Goal: Task Accomplishment & Management: Manage account settings

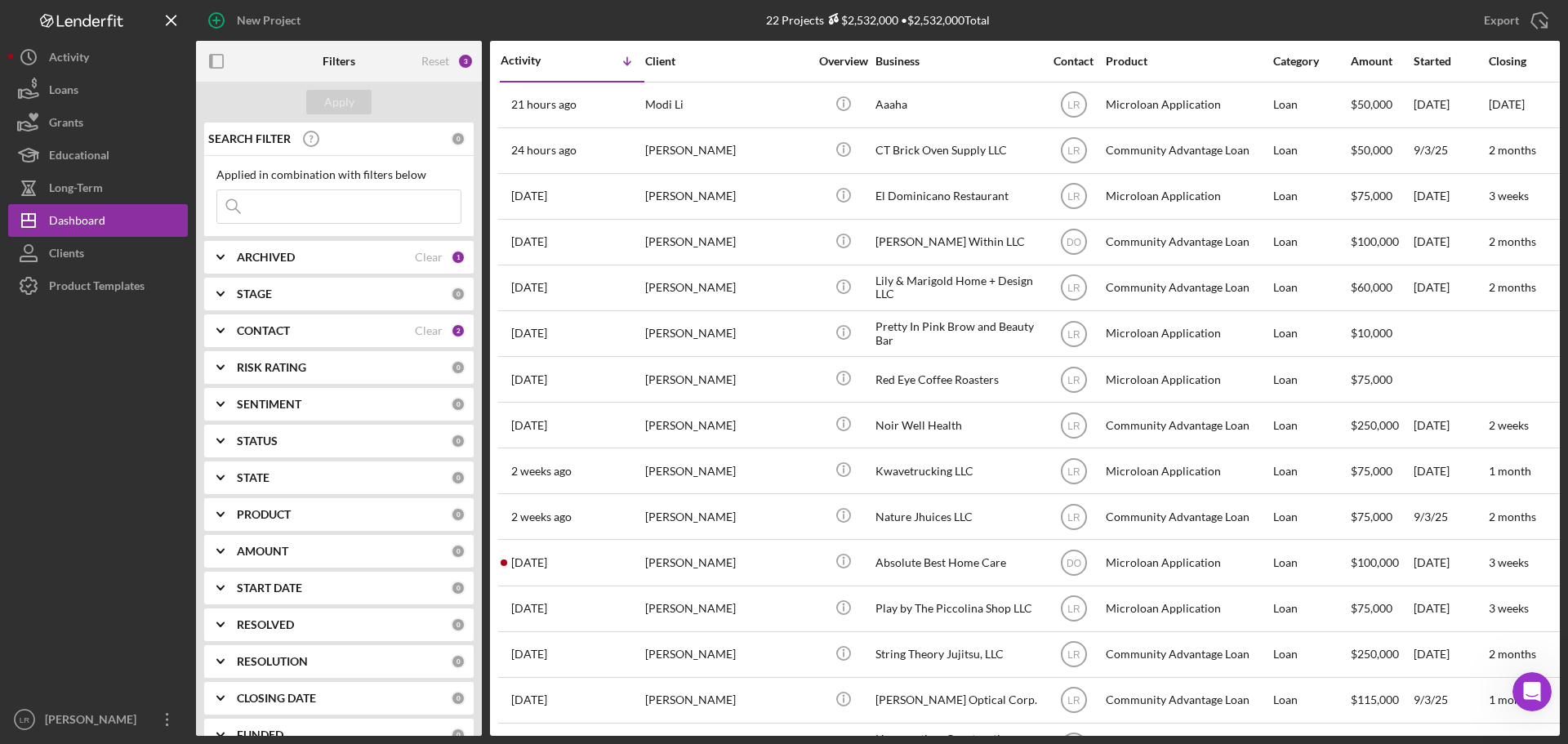
scroll to position [2417, 0]
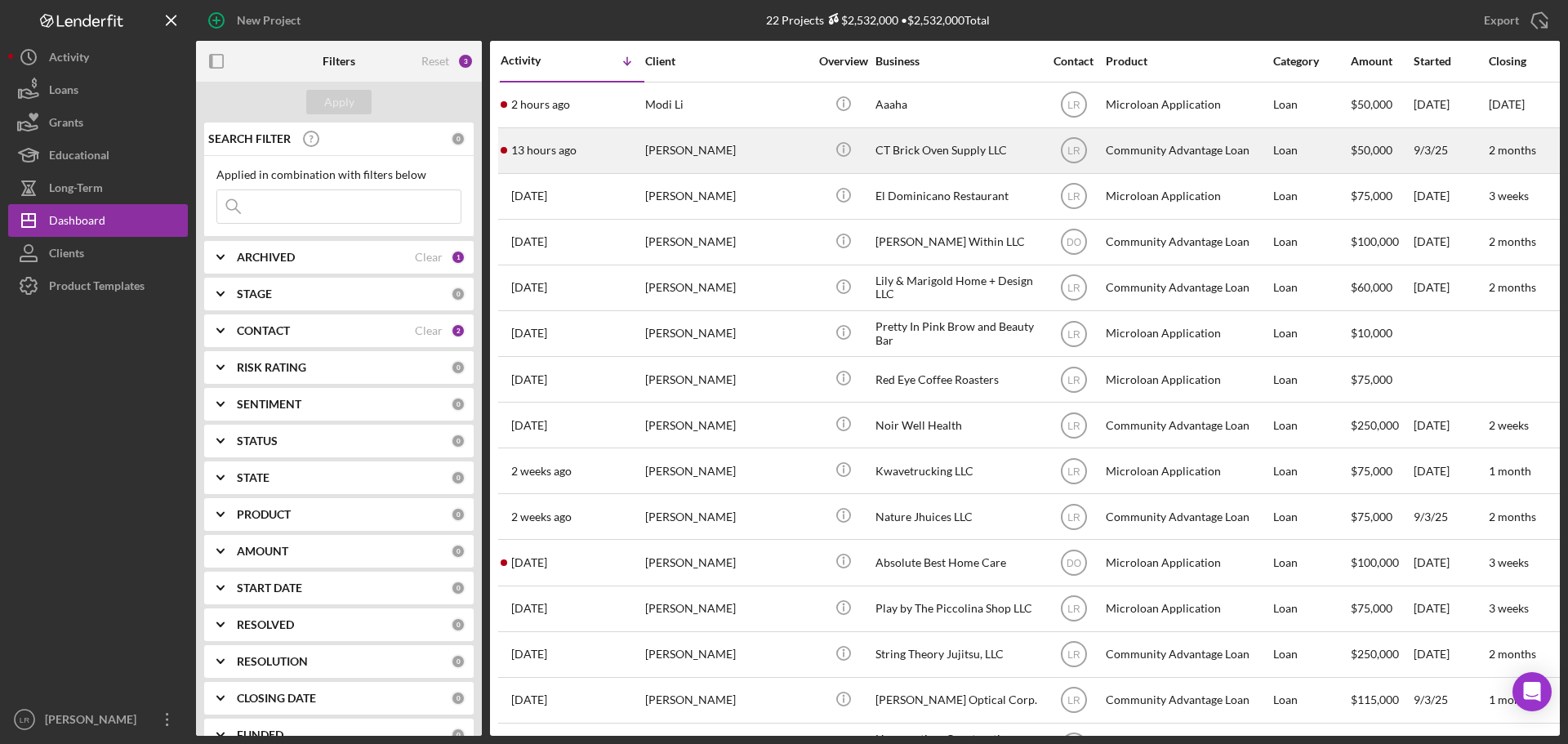
click at [807, 162] on div "[PERSON_NAME]" at bounding box center [727, 150] width 164 height 43
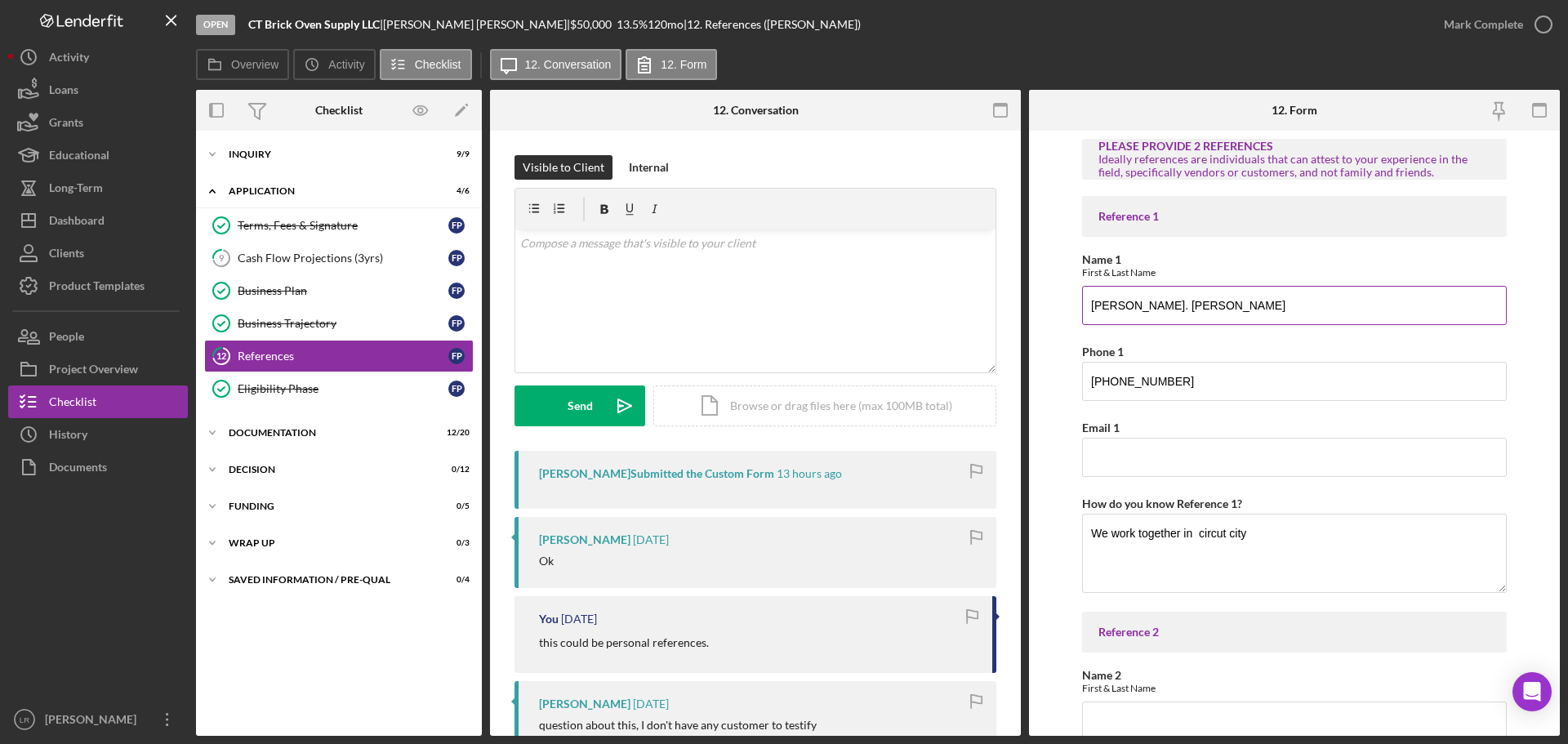
click at [1167, 304] on input "Edwin. Colom" at bounding box center [1294, 305] width 424 height 39
type input "Edwin. Colon"
drag, startPoint x: 1097, startPoint y: 383, endPoint x: 931, endPoint y: 380, distance: 166.0
click at [931, 380] on div "Overview Internal Workflow Stage Open Icon/Dropdown Arrow Archive (can unarchiv…" at bounding box center [878, 412] width 1363 height 646
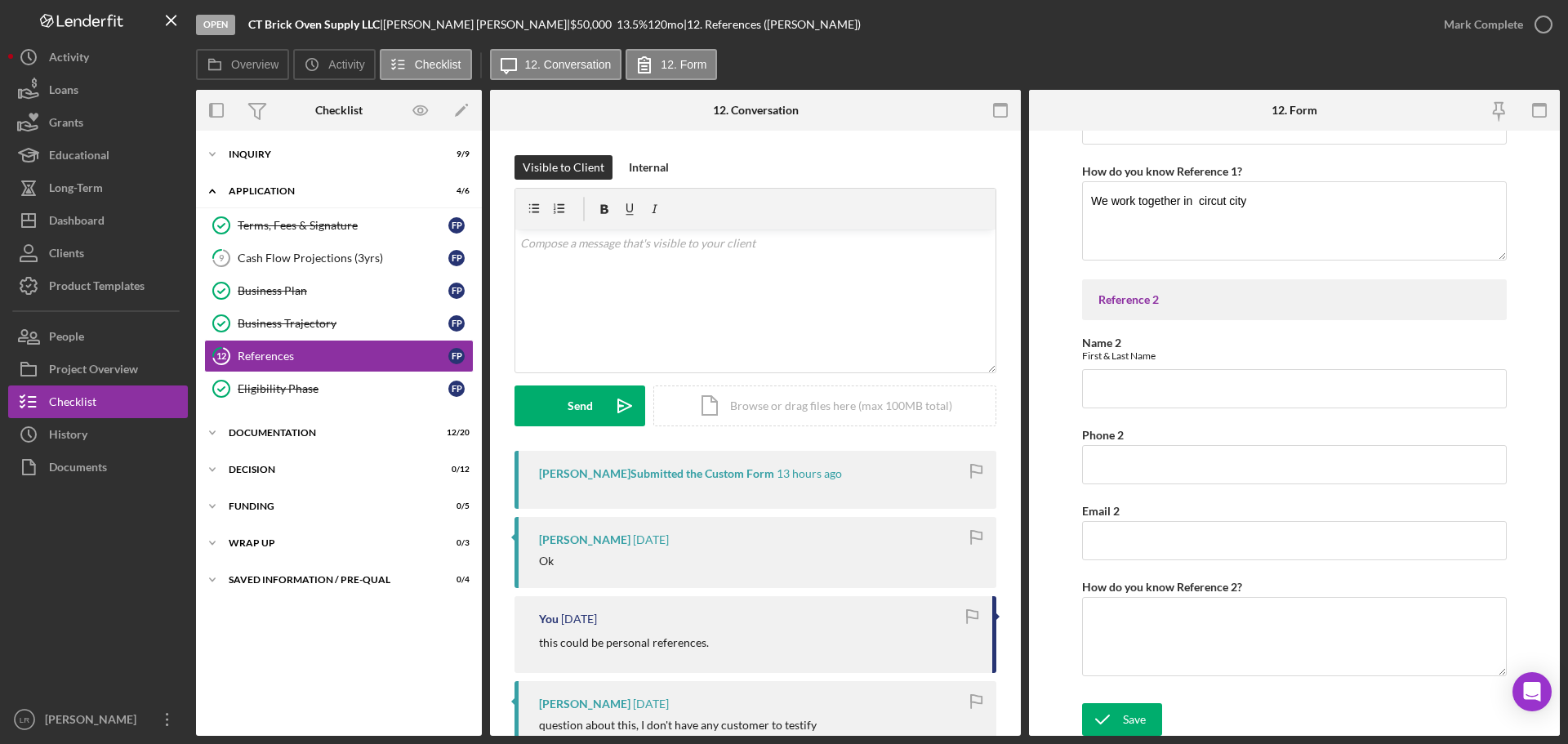
scroll to position [335, 0]
type input "18609946283"
click at [1124, 718] on div "Save" at bounding box center [1134, 717] width 23 height 32
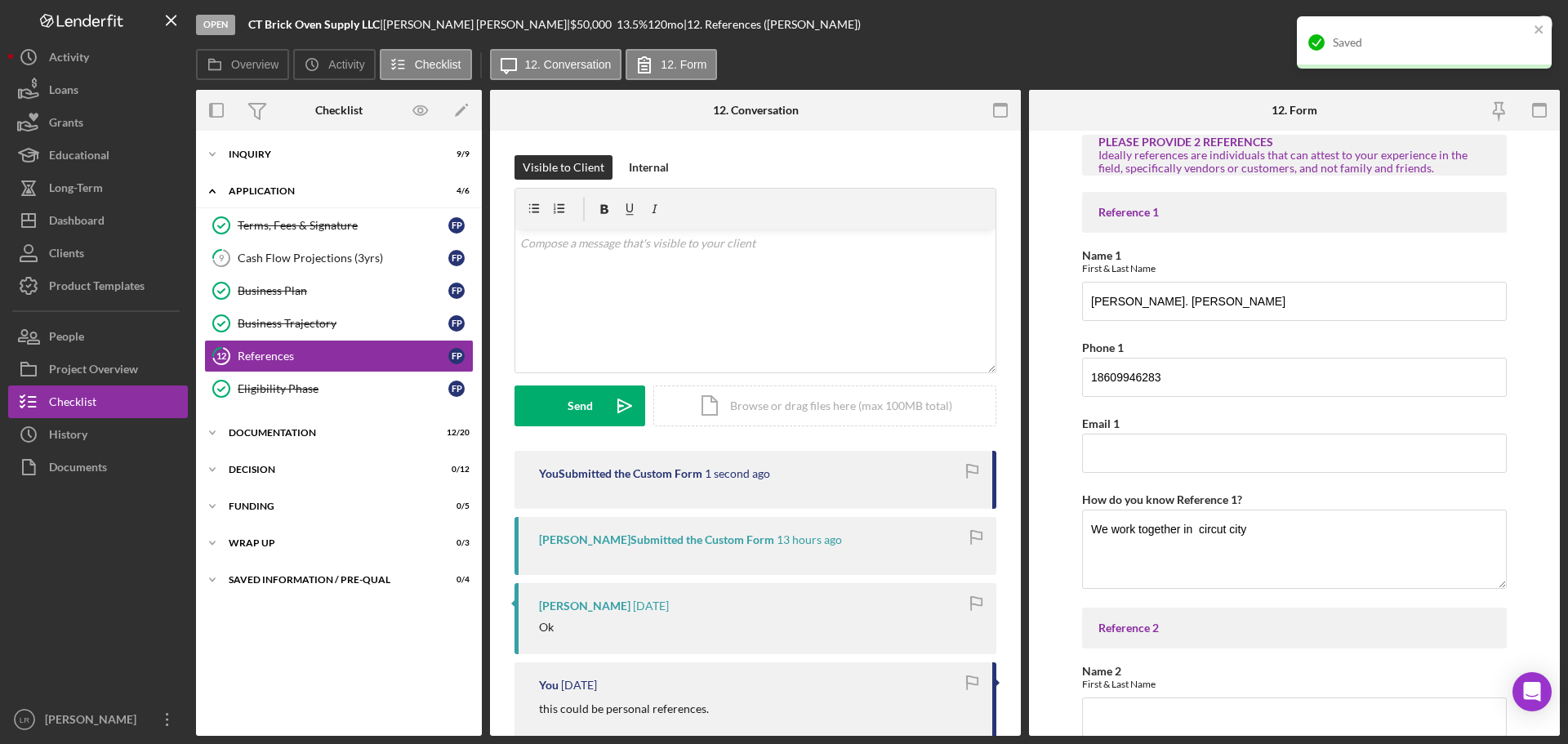
scroll to position [0, 0]
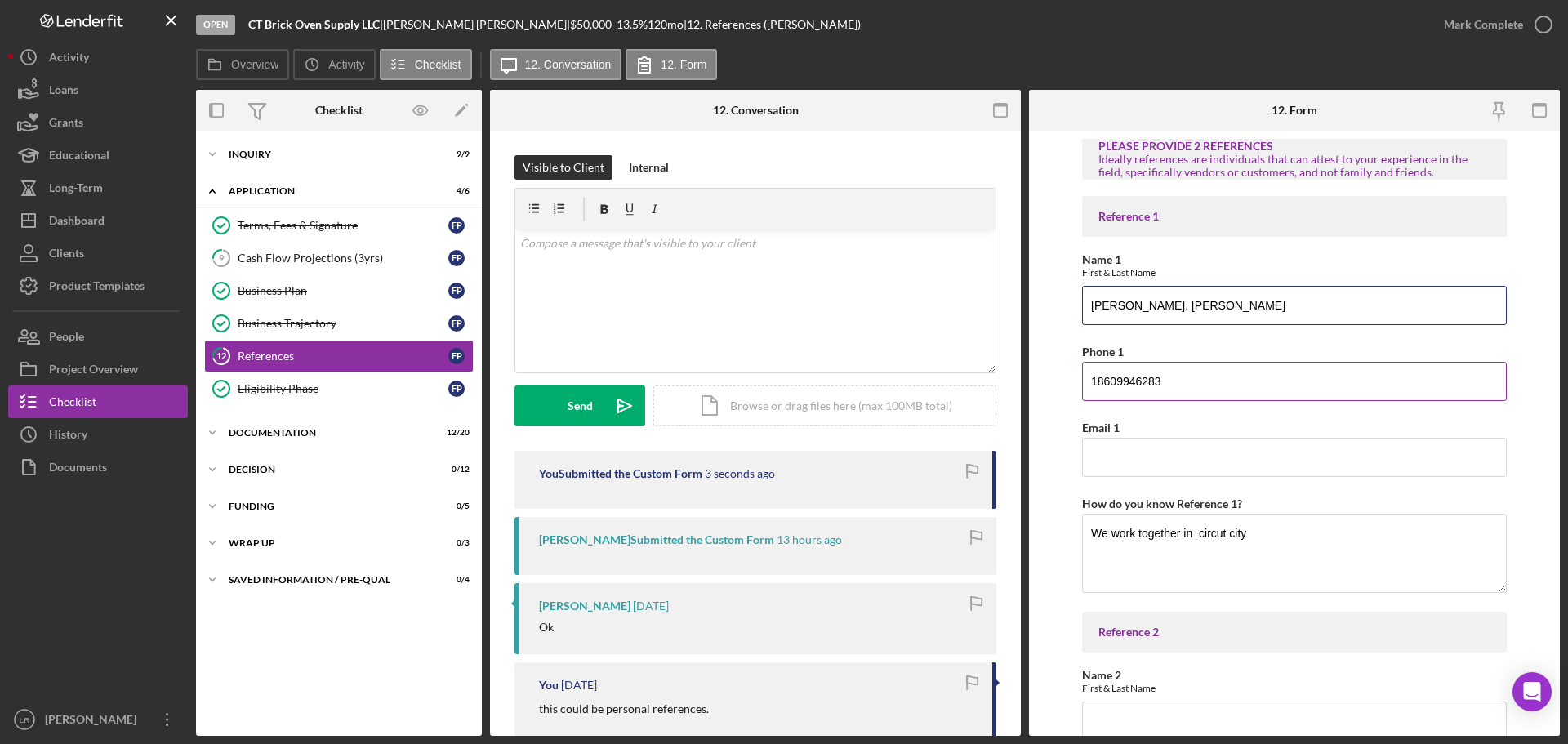
drag, startPoint x: 1123, startPoint y: 309, endPoint x: 1126, endPoint y: 343, distance: 34.1
click at [1123, 309] on input "Edwin. Colon" at bounding box center [1294, 305] width 424 height 39
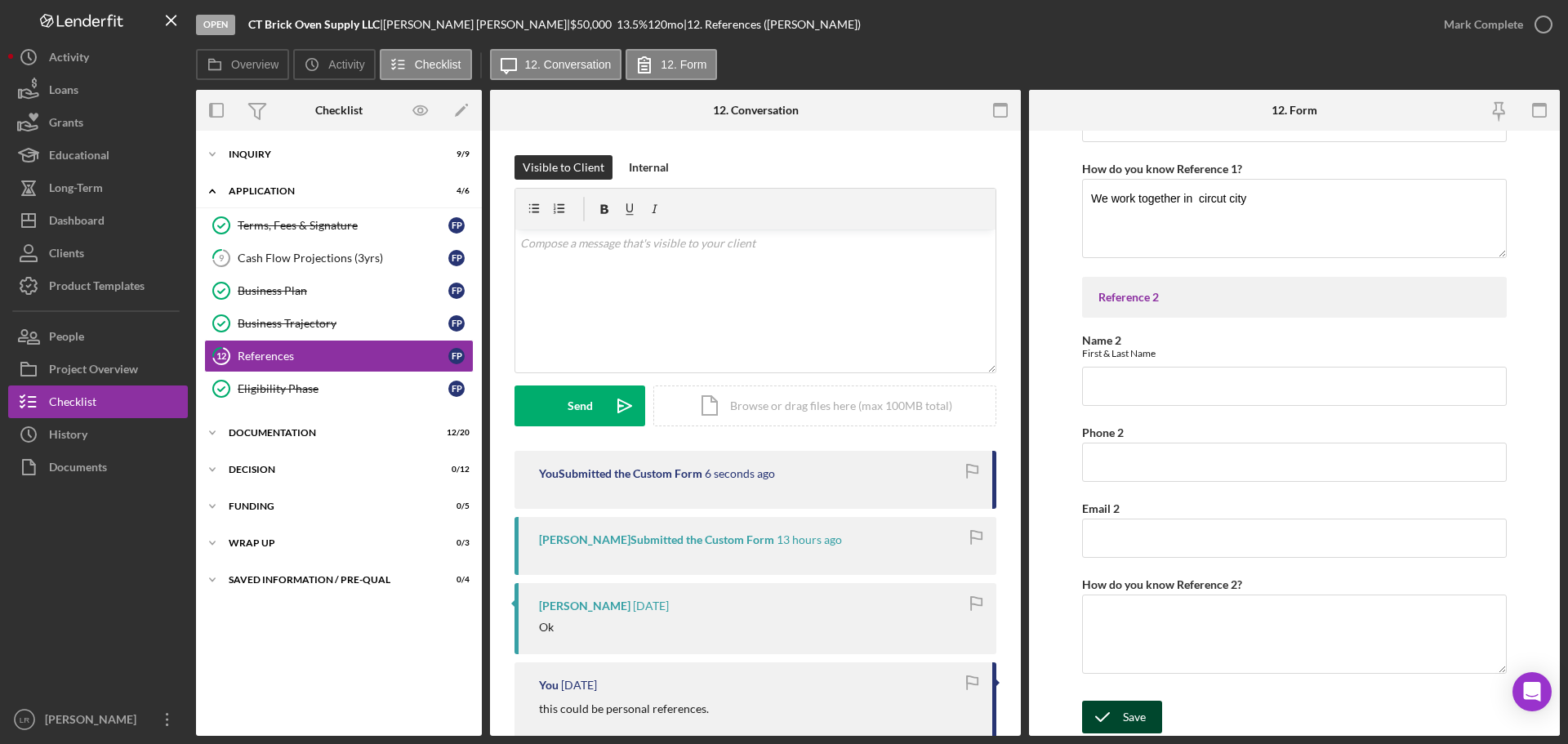
type input "Edwin Colon"
click at [1120, 712] on icon "submit" at bounding box center [1103, 717] width 41 height 41
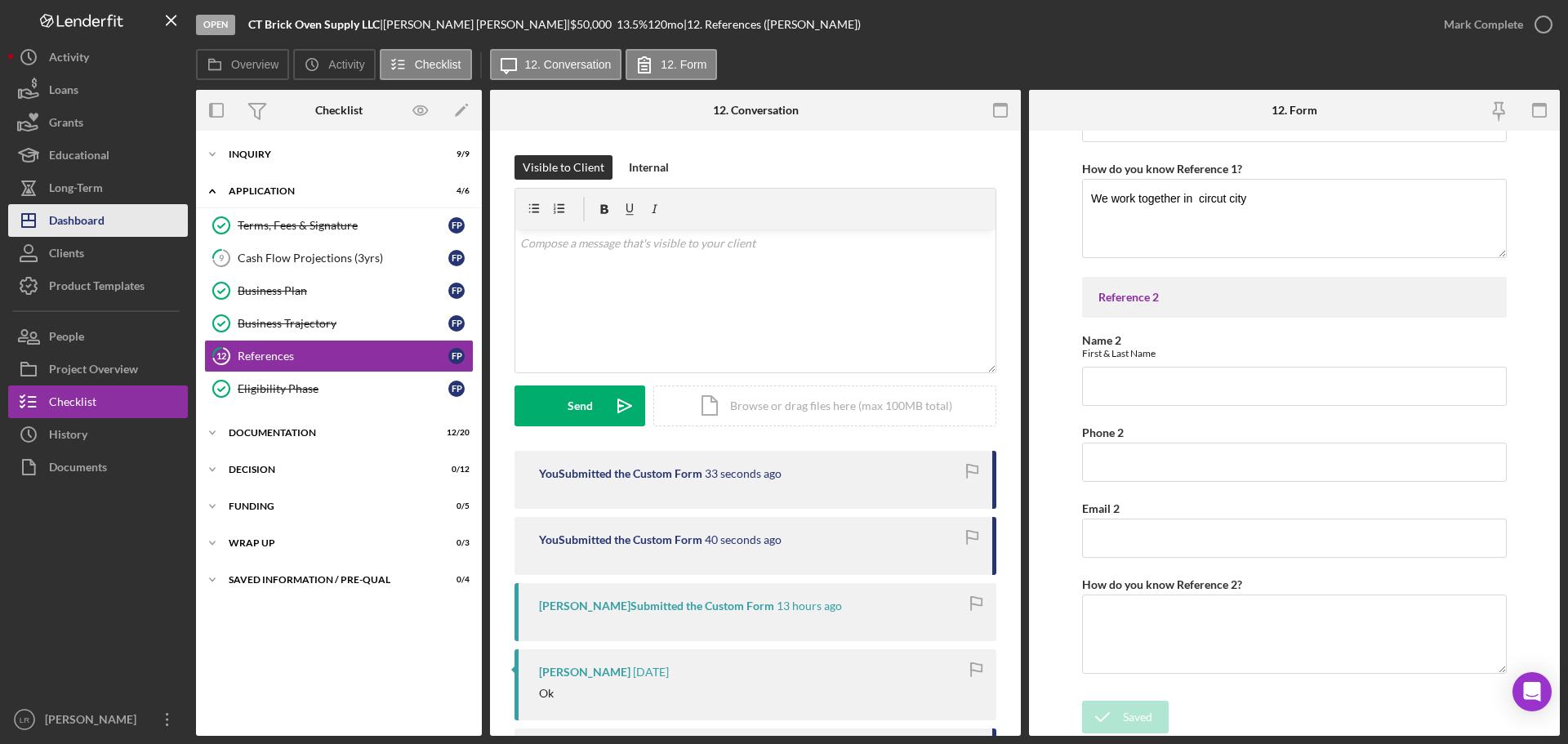
click at [113, 219] on button "Icon/Dashboard Dashboard" at bounding box center [98, 221] width 180 height 32
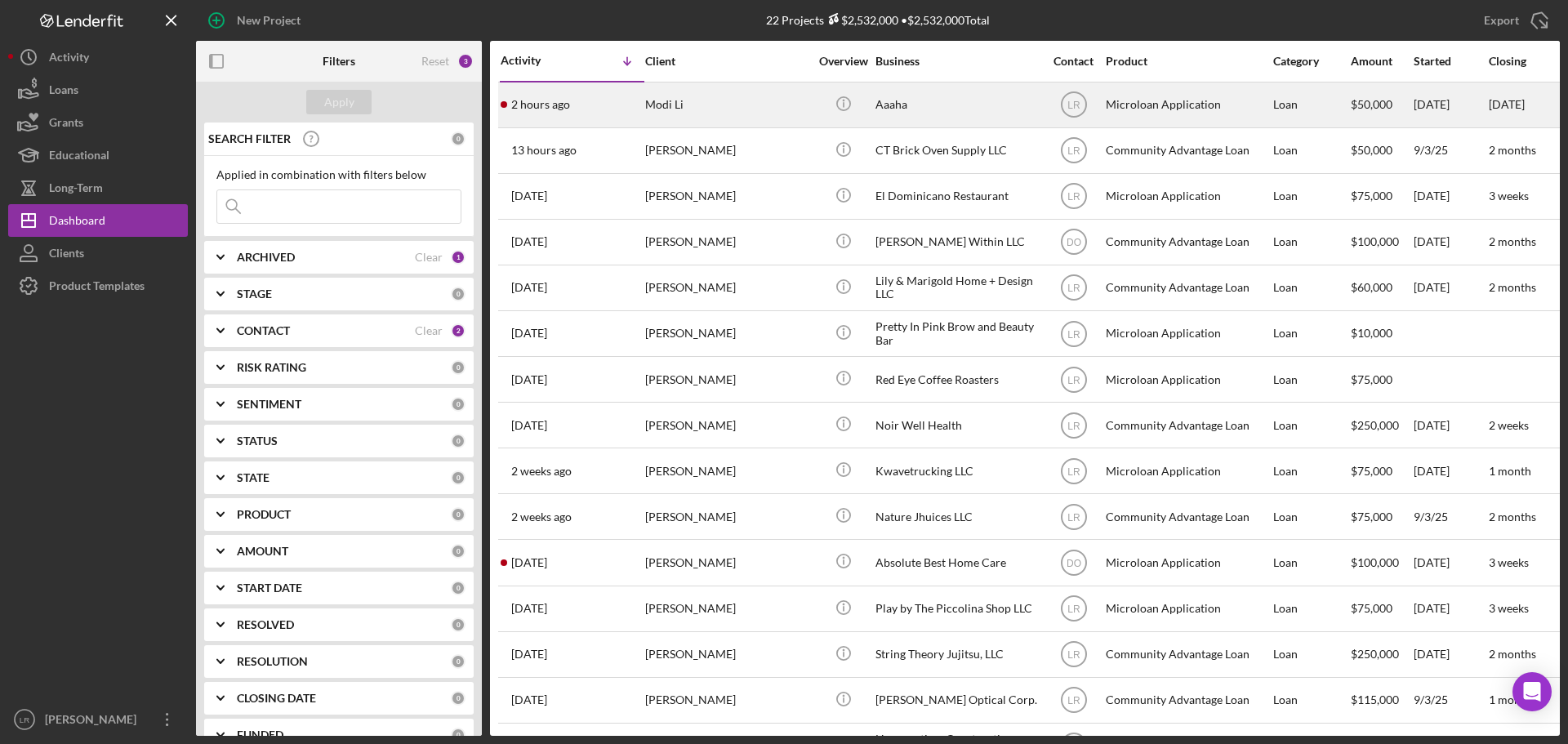
click at [991, 107] on div "Aaaha" at bounding box center [957, 105] width 164 height 43
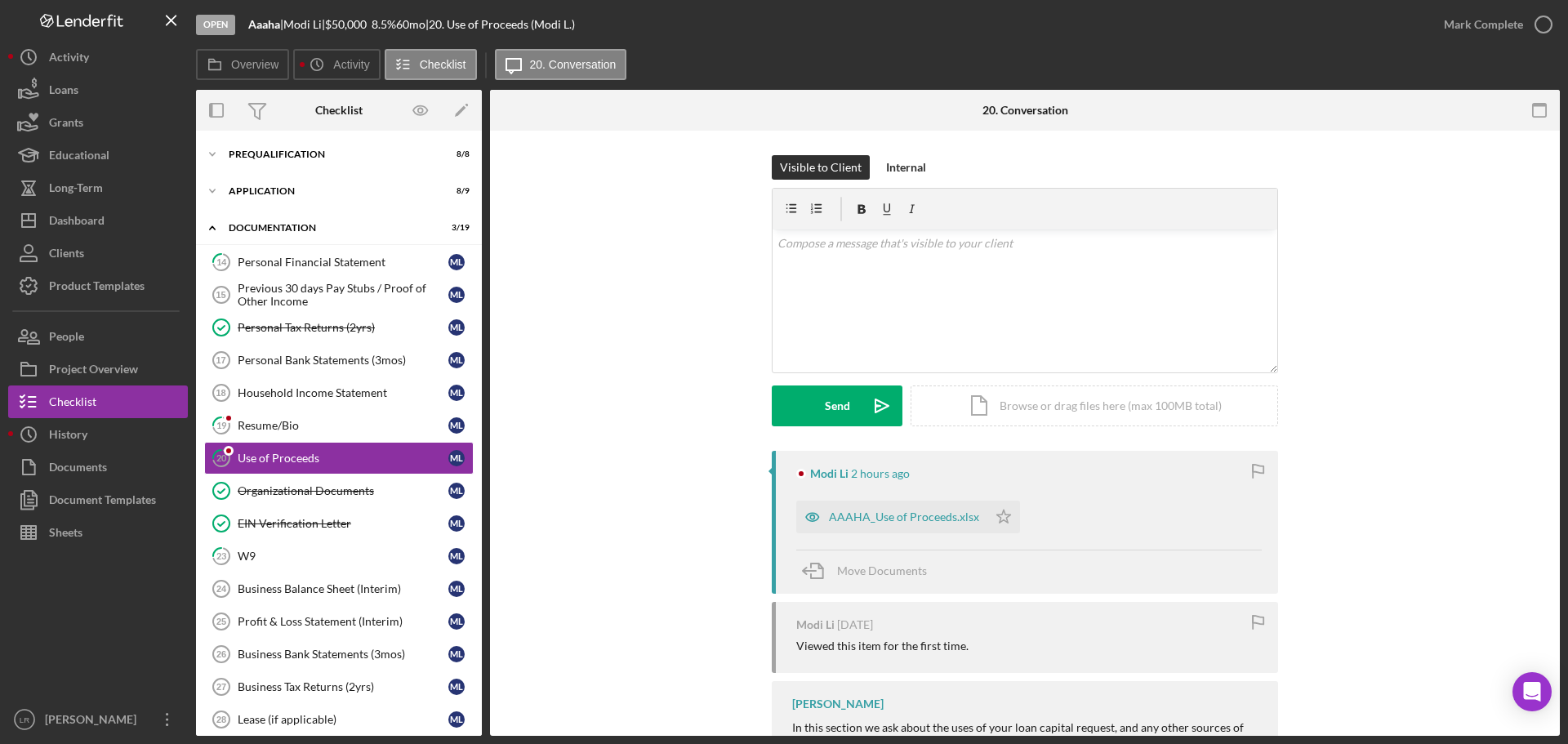
scroll to position [25, 0]
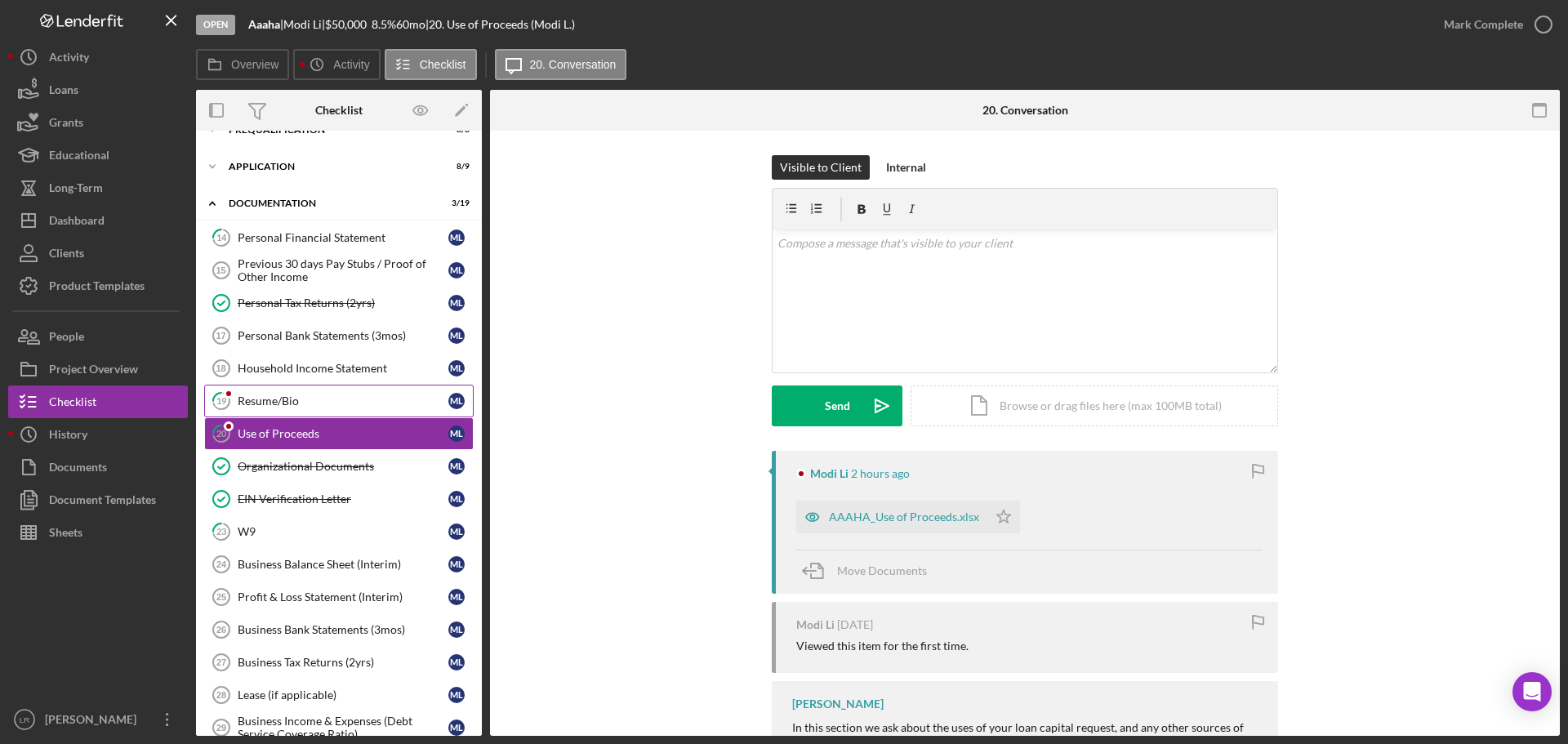
drag, startPoint x: 331, startPoint y: 395, endPoint x: 345, endPoint y: 395, distance: 14.0
click at [330, 395] on div "Resume/Bio" at bounding box center [343, 401] width 210 height 13
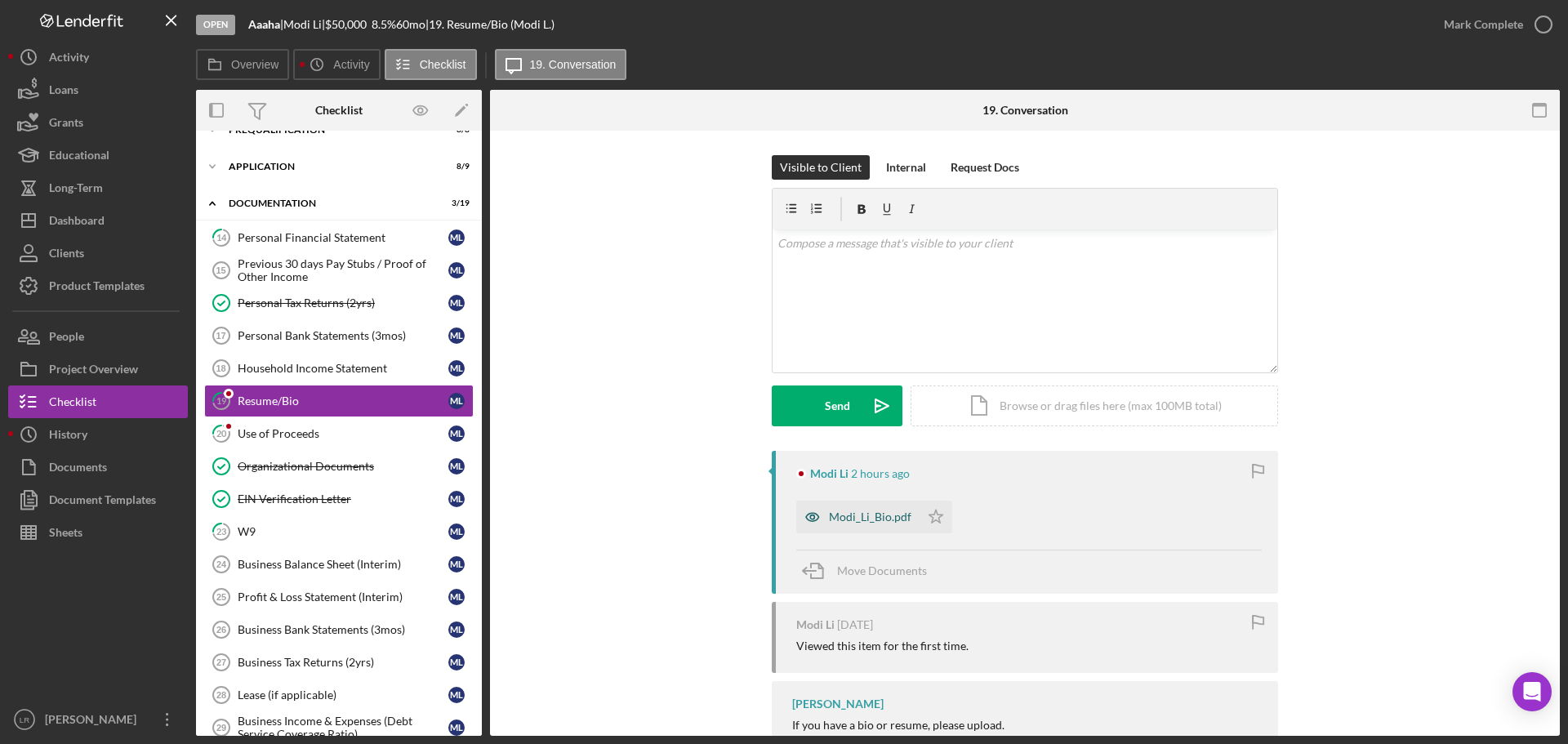
click at [862, 510] on div "Modi_Li_Bio.pdf" at bounding box center [857, 516] width 124 height 32
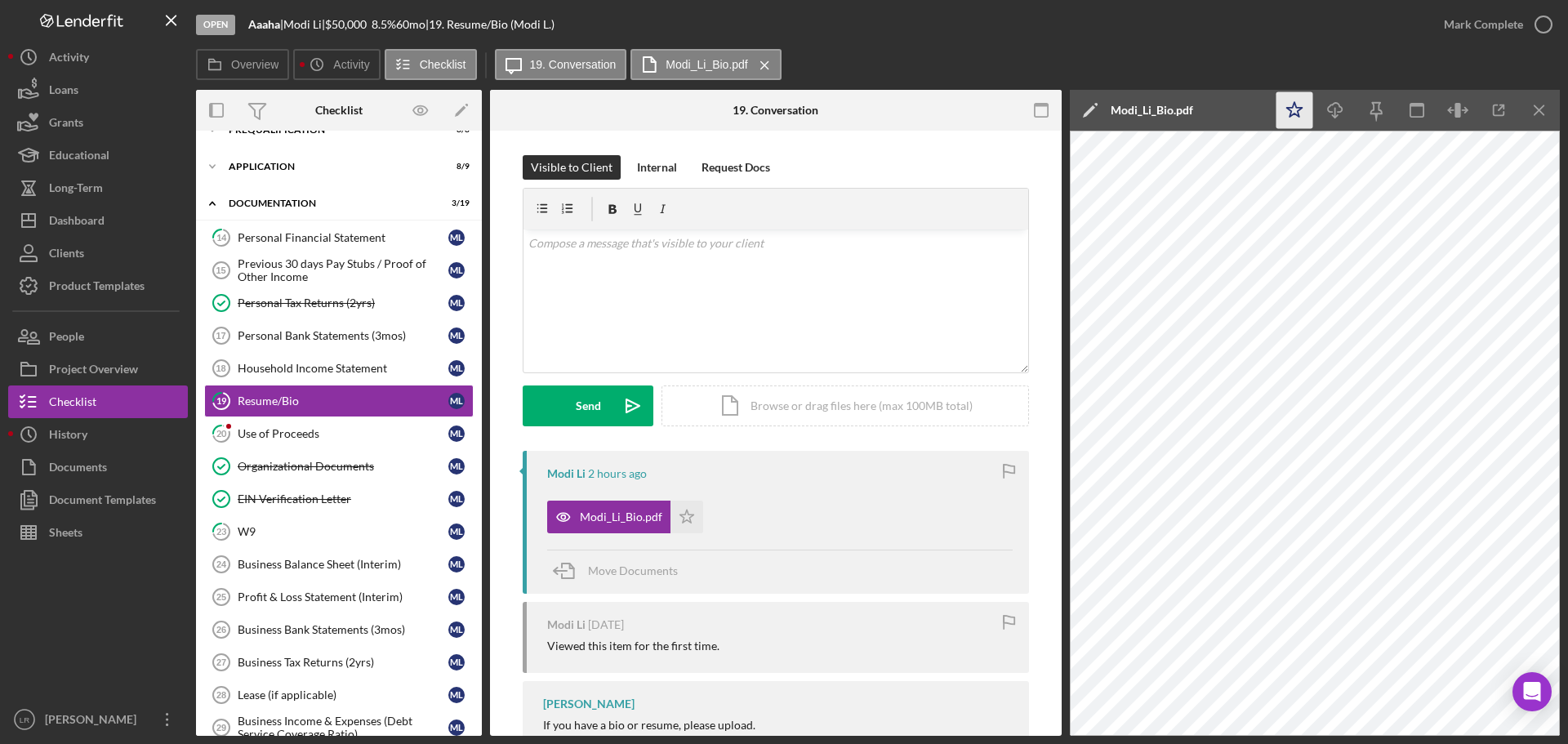
click at [1298, 110] on icon "Icon/Star" at bounding box center [1294, 110] width 37 height 37
click at [1077, 108] on icon "Icon/Edit" at bounding box center [1090, 110] width 41 height 41
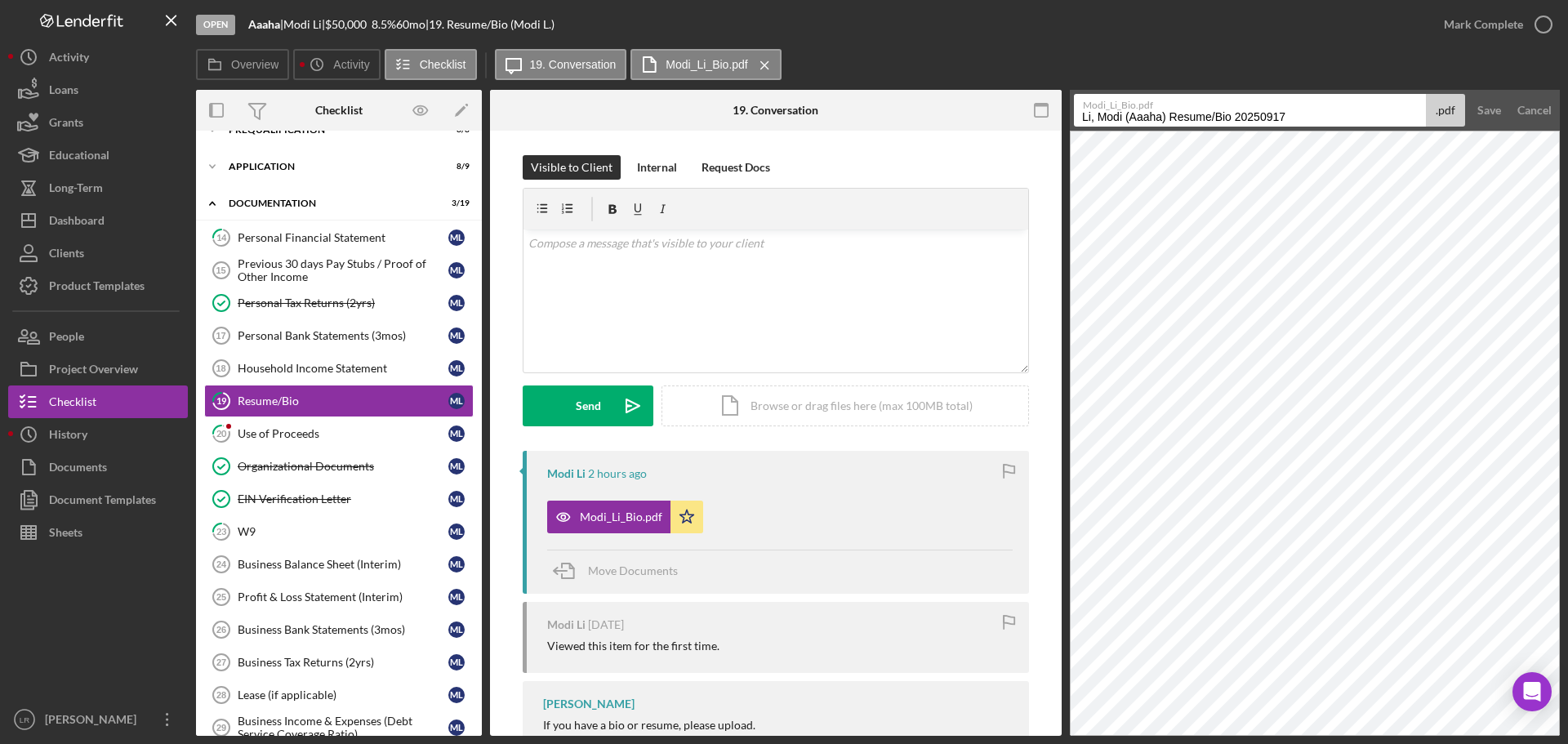
drag, startPoint x: 1168, startPoint y: 117, endPoint x: 788, endPoint y: 95, distance: 380.6
click at [788, 95] on div "Overview Internal Workflow Stage Open Icon/Dropdown Arrow Archive (can unarchiv…" at bounding box center [878, 412] width 1363 height 646
drag, startPoint x: 1144, startPoint y: 116, endPoint x: 1443, endPoint y: 119, distance: 299.0
click at [1443, 119] on div "Modi_Li_Bio.pdf Resume/Bio 20250917 .pdf" at bounding box center [1269, 110] width 391 height 32
type input "Resume/Bio"
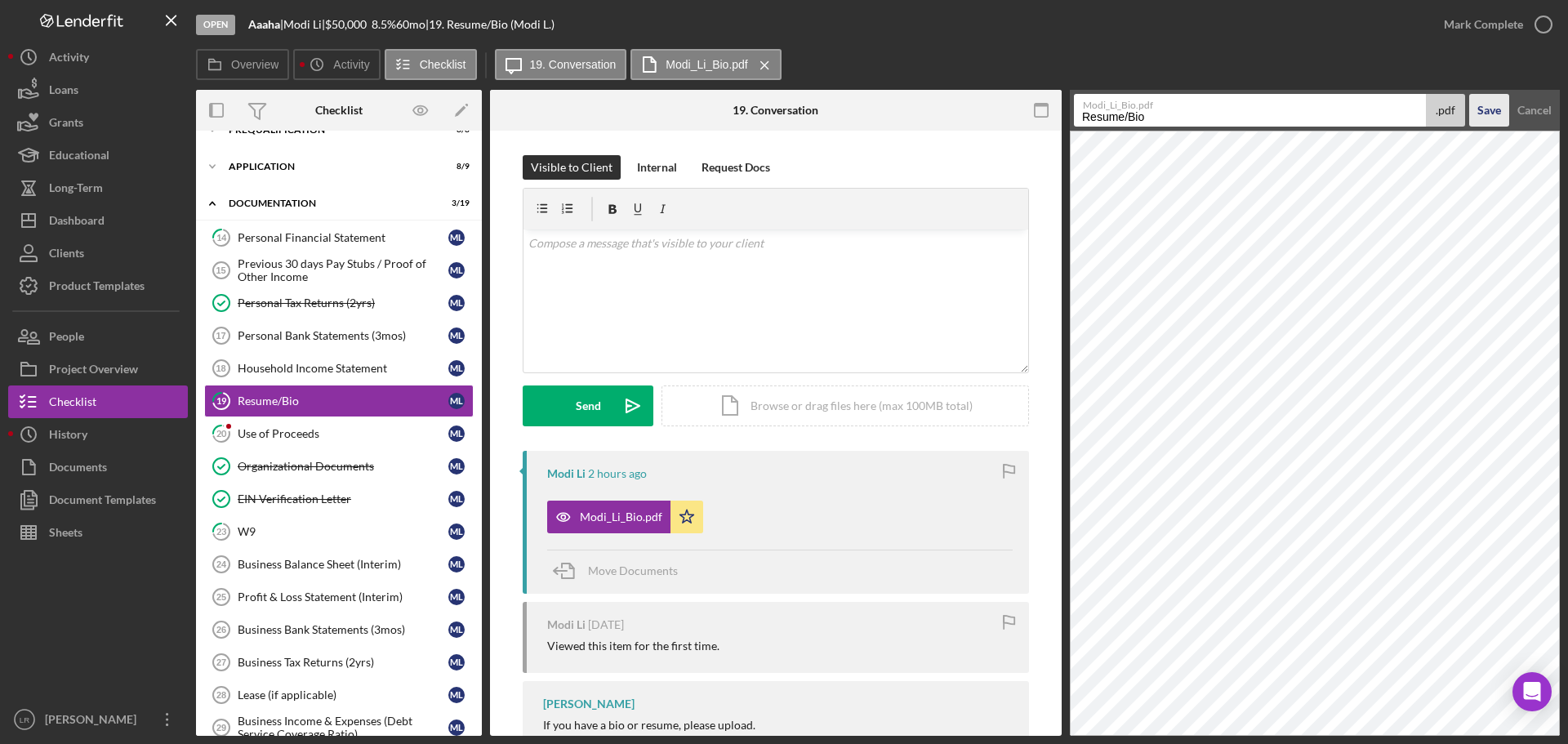
click at [1490, 105] on div "Save" at bounding box center [1490, 110] width 24 height 32
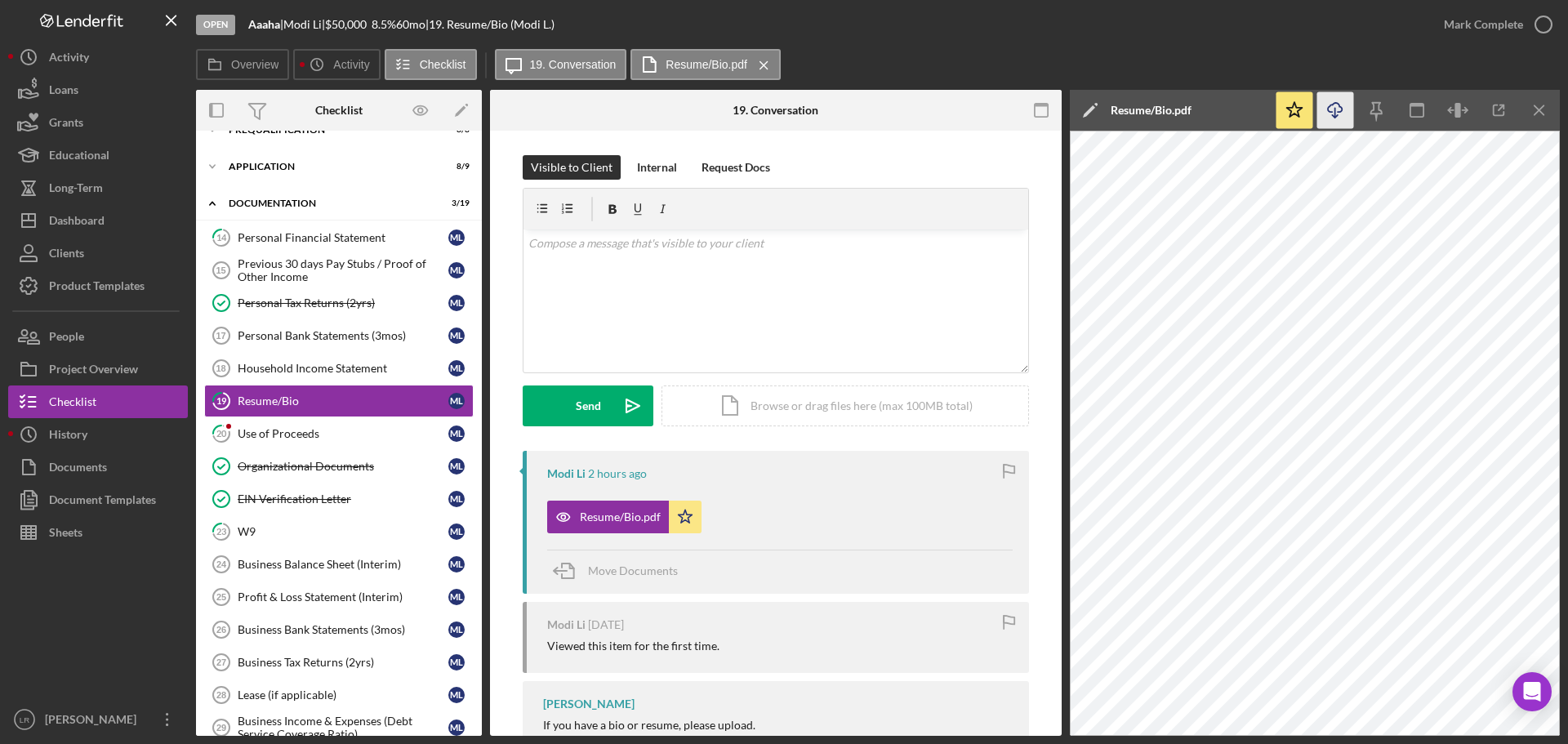
click at [1335, 116] on line "button" at bounding box center [1335, 112] width 0 height 9
click at [1504, 21] on div "Mark Complete" at bounding box center [1483, 25] width 79 height 32
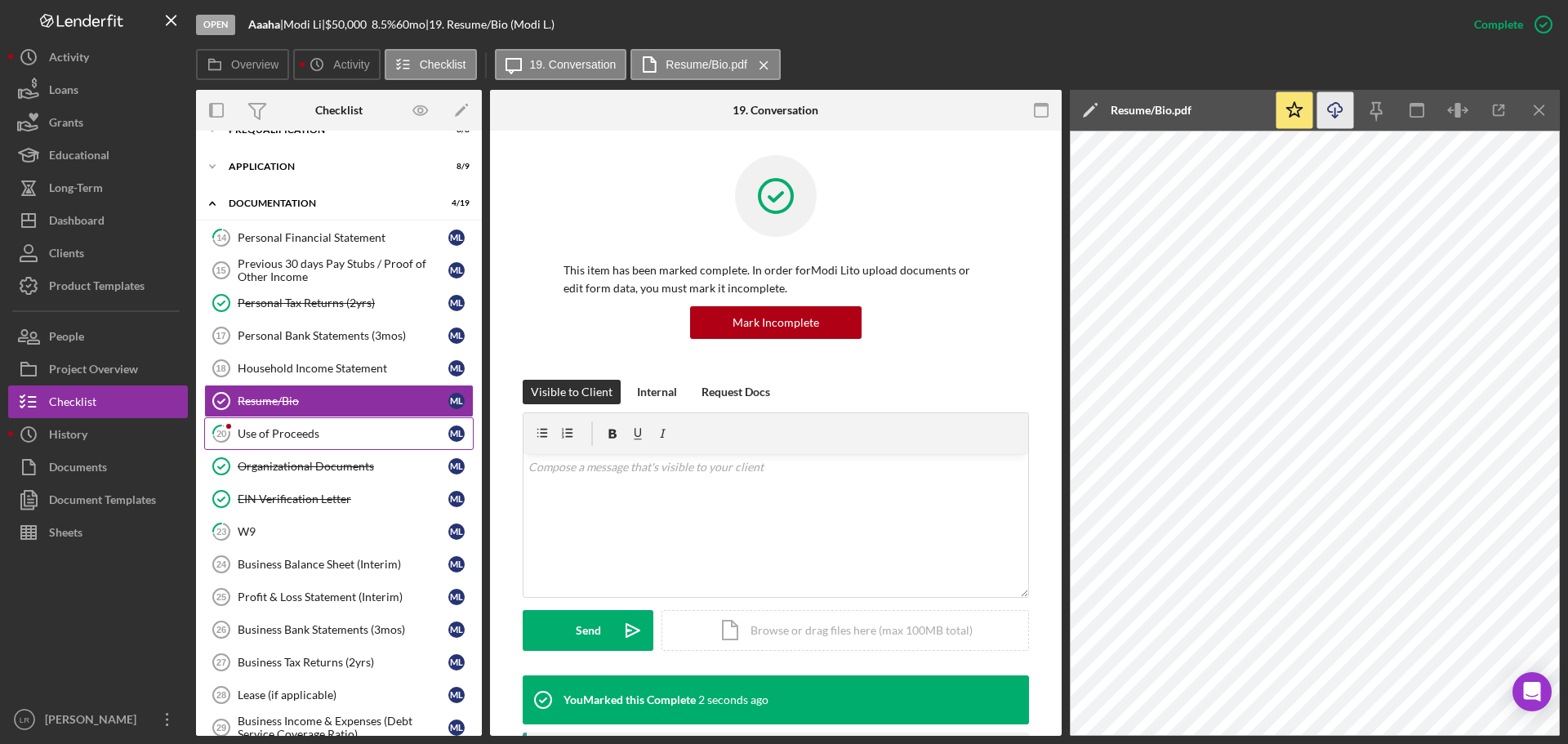
click at [251, 445] on link "20 Use of Proceeds M L" at bounding box center [339, 434] width 269 height 32
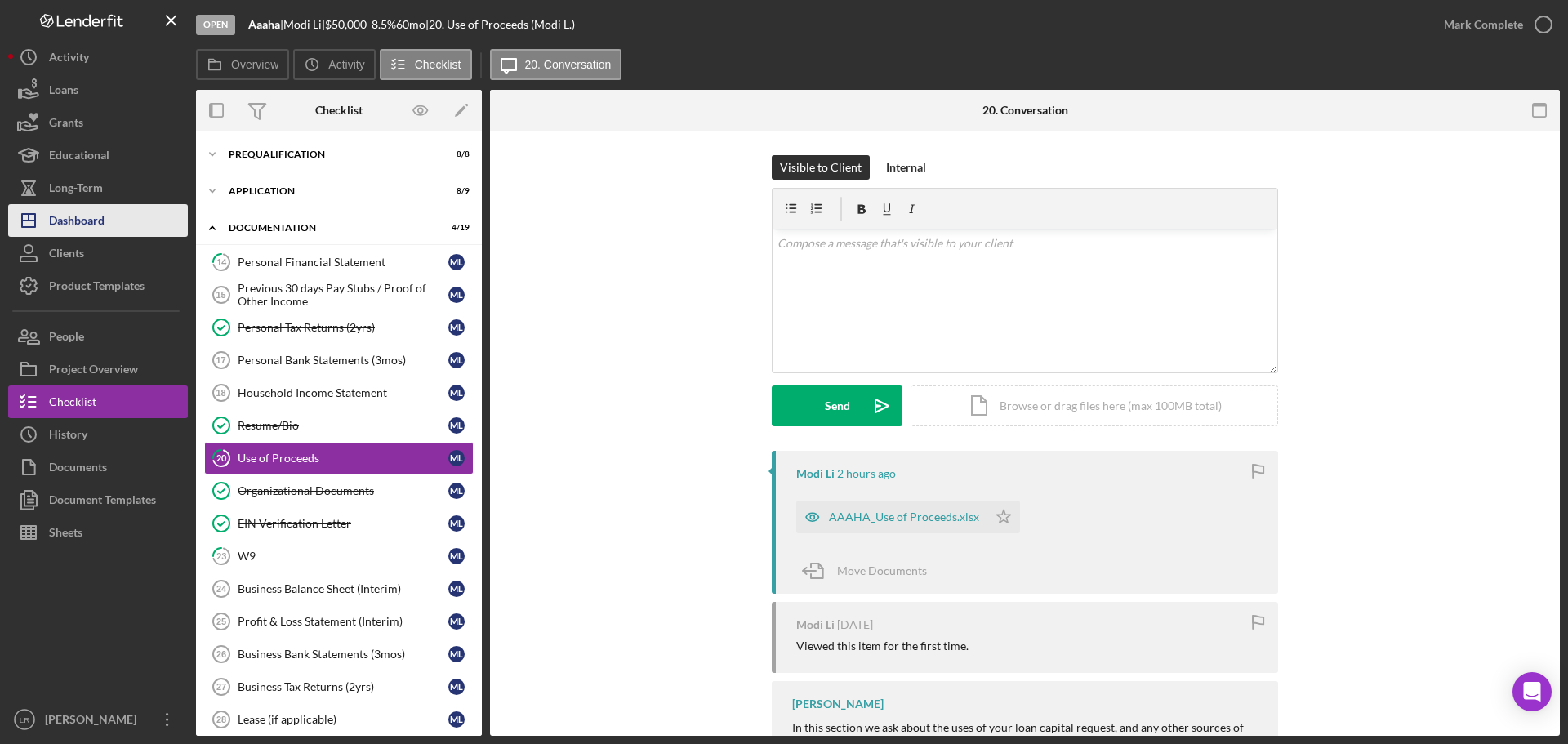
click at [100, 226] on div "Dashboard" at bounding box center [77, 222] width 55 height 37
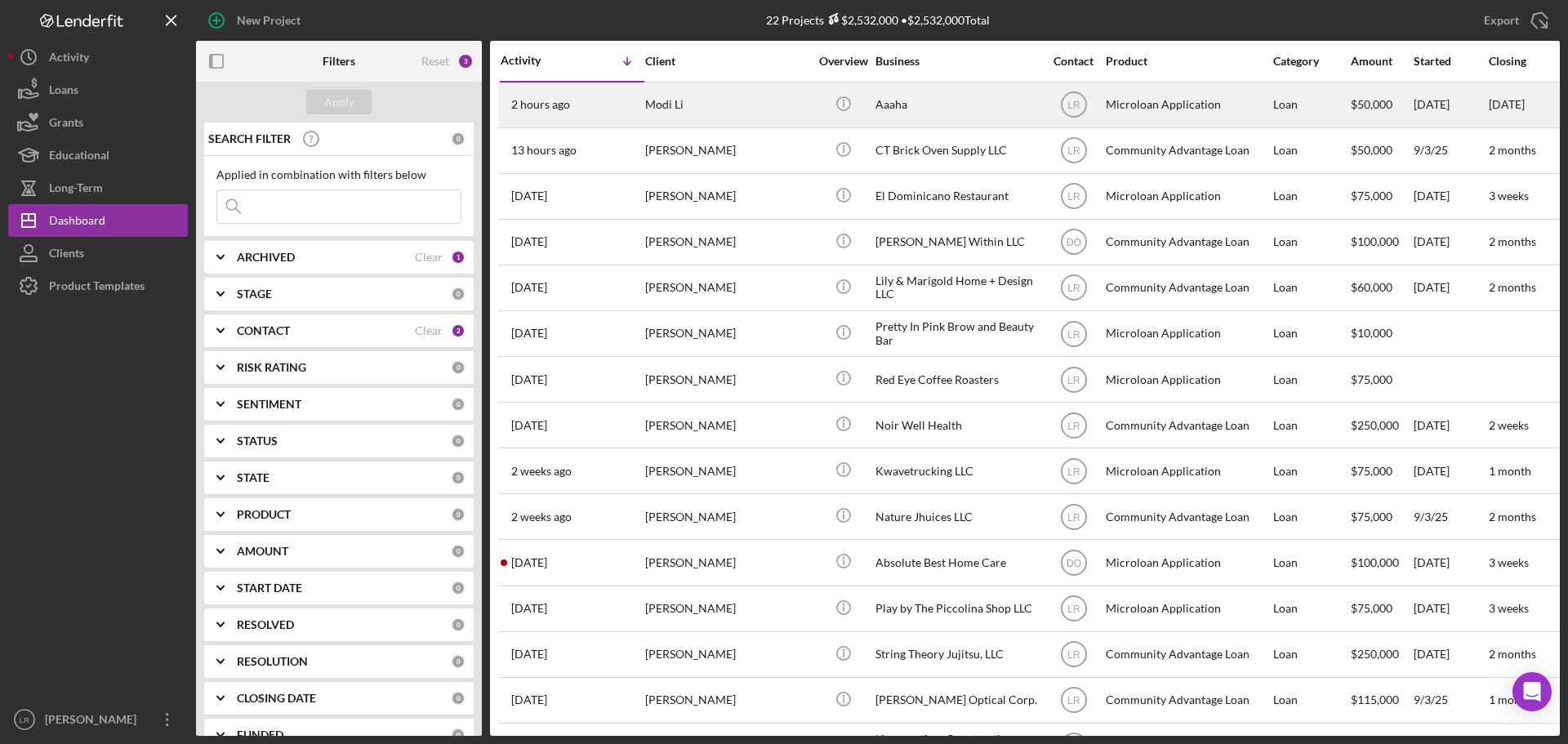
click at [697, 108] on div "Modi Li" at bounding box center [727, 105] width 164 height 43
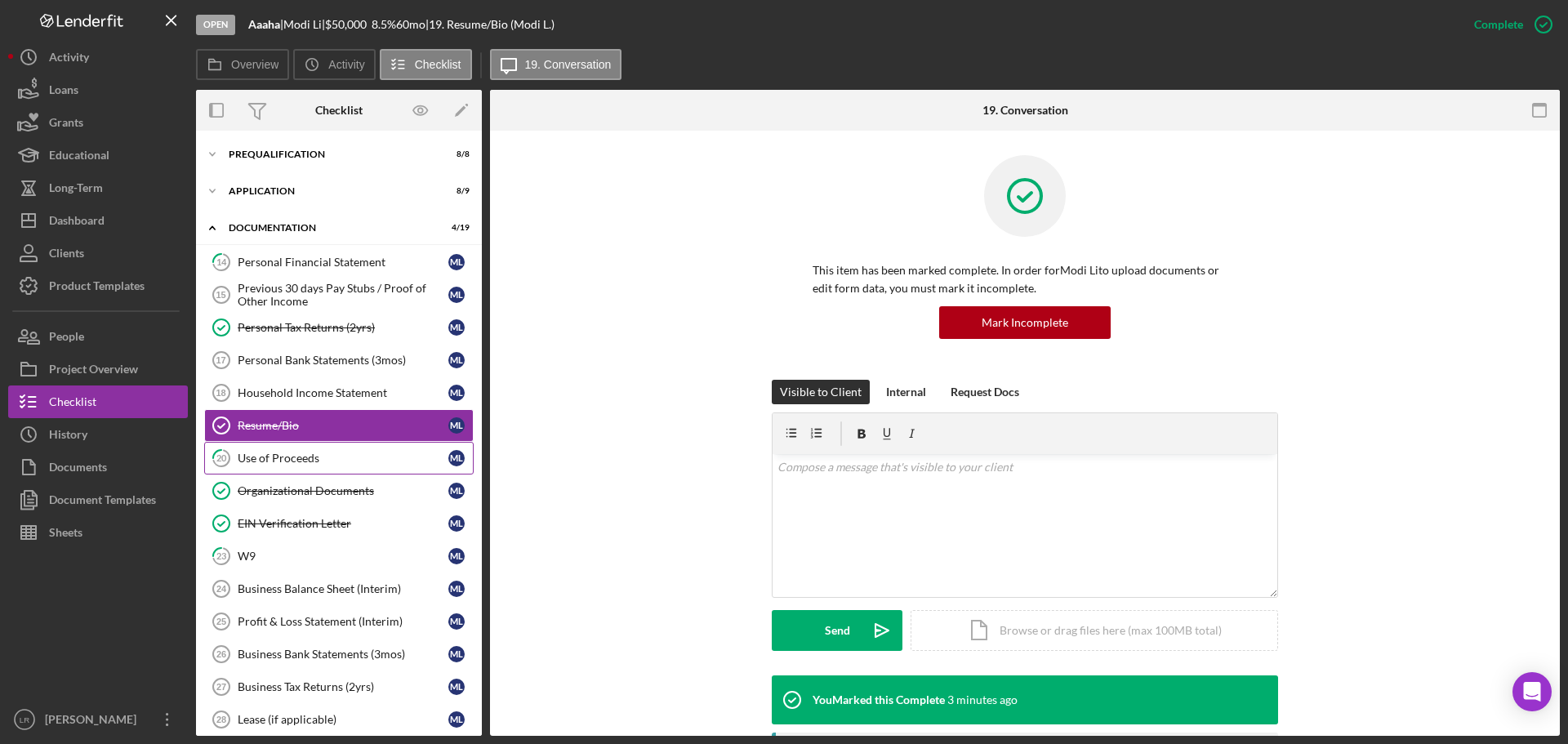
click at [337, 462] on div "Use of Proceeds" at bounding box center [343, 458] width 210 height 13
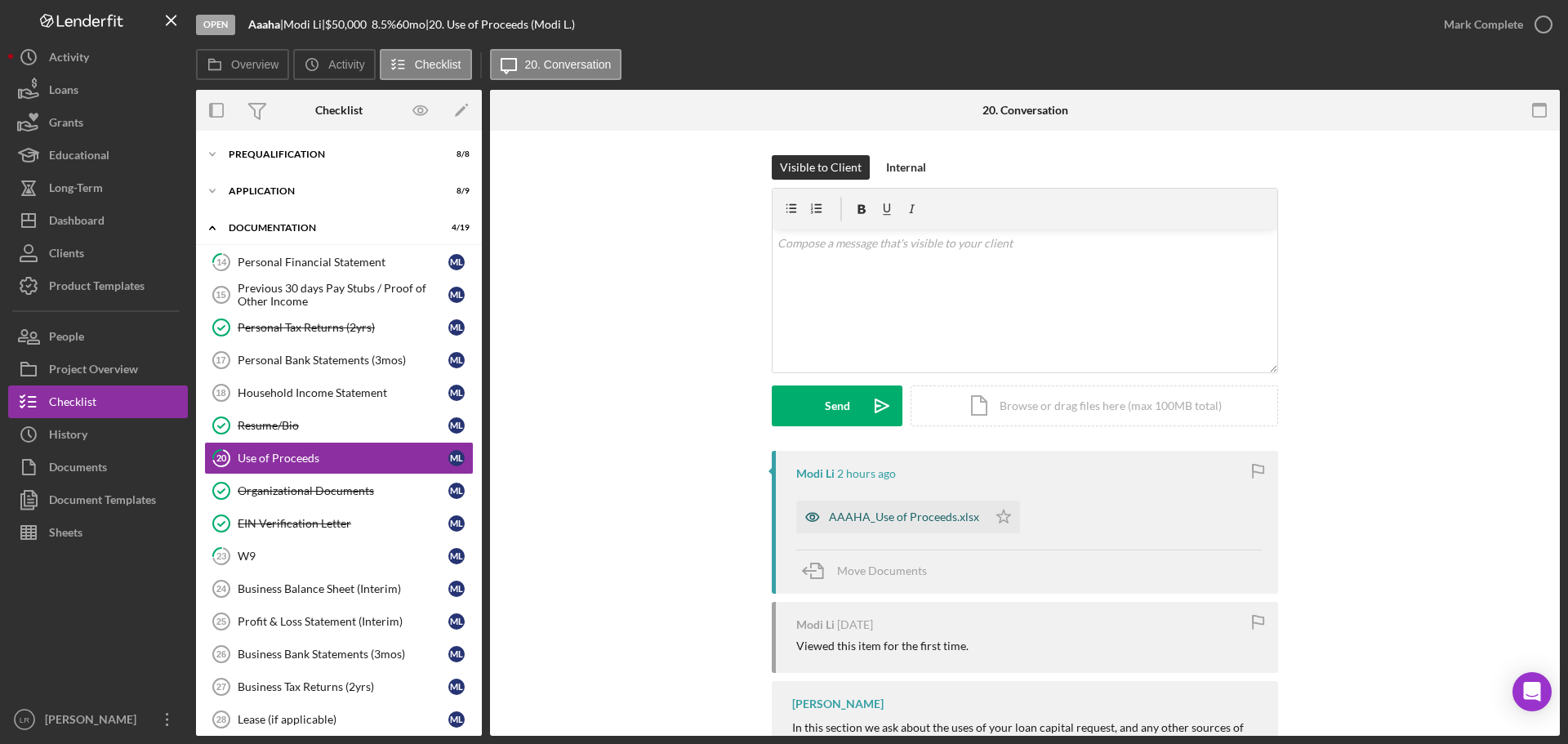
click at [850, 512] on div "AAAHA_Use of Proceeds.xlsx" at bounding box center [904, 516] width 150 height 13
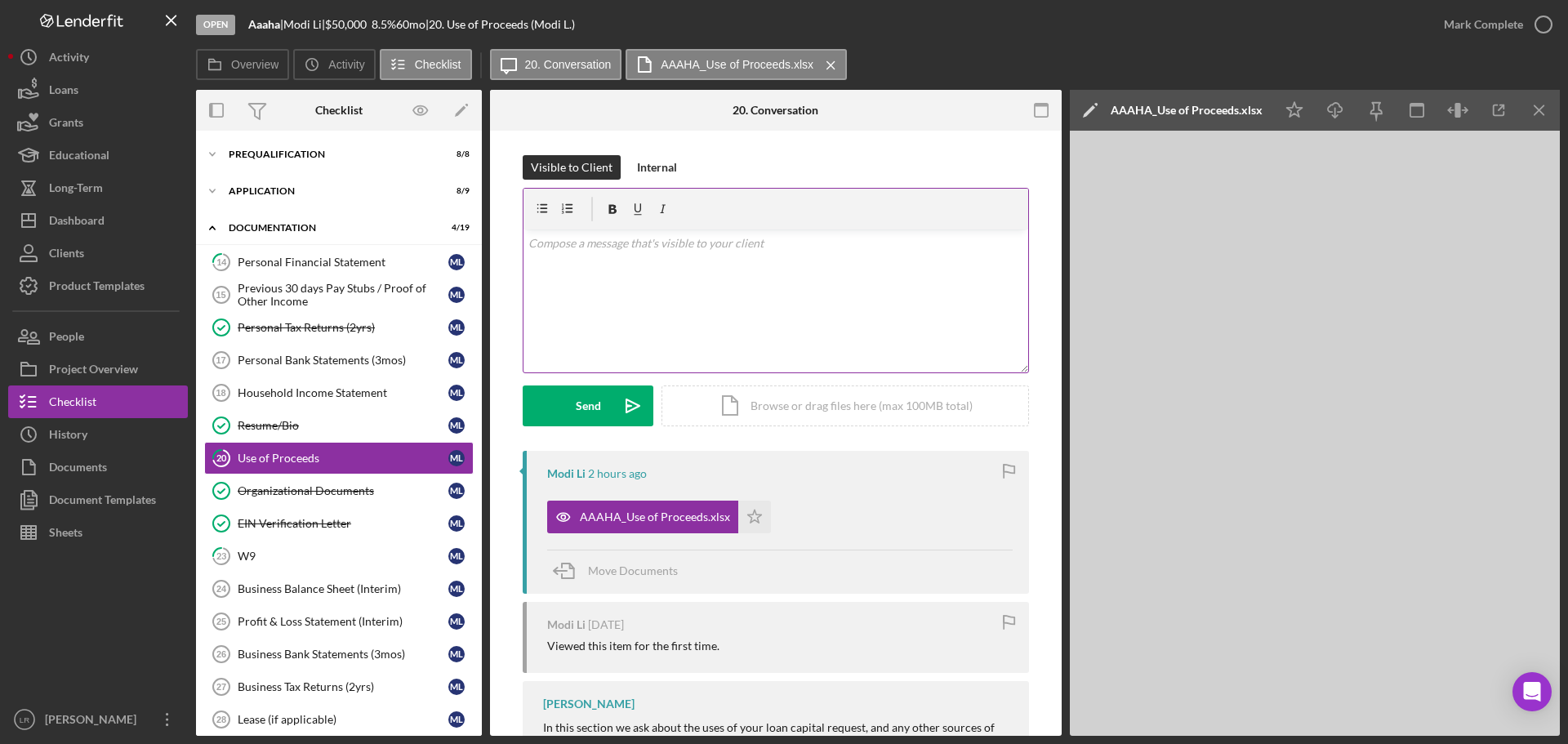
click at [674, 265] on div "v Color teal Color pink Remove color Add row above Add row below Add column bef…" at bounding box center [775, 301] width 504 height 143
drag, startPoint x: 763, startPoint y: 241, endPoint x: 866, endPoint y: 239, distance: 103.0
click at [871, 241] on p "Under use of capital, list what the $175K will go through" at bounding box center [776, 243] width 496 height 18
drag, startPoint x: 730, startPoint y: 245, endPoint x: 868, endPoint y: 245, distance: 138.0
click at [868, 245] on p "Under use of capital, list what the $175K will go through" at bounding box center [776, 243] width 496 height 18
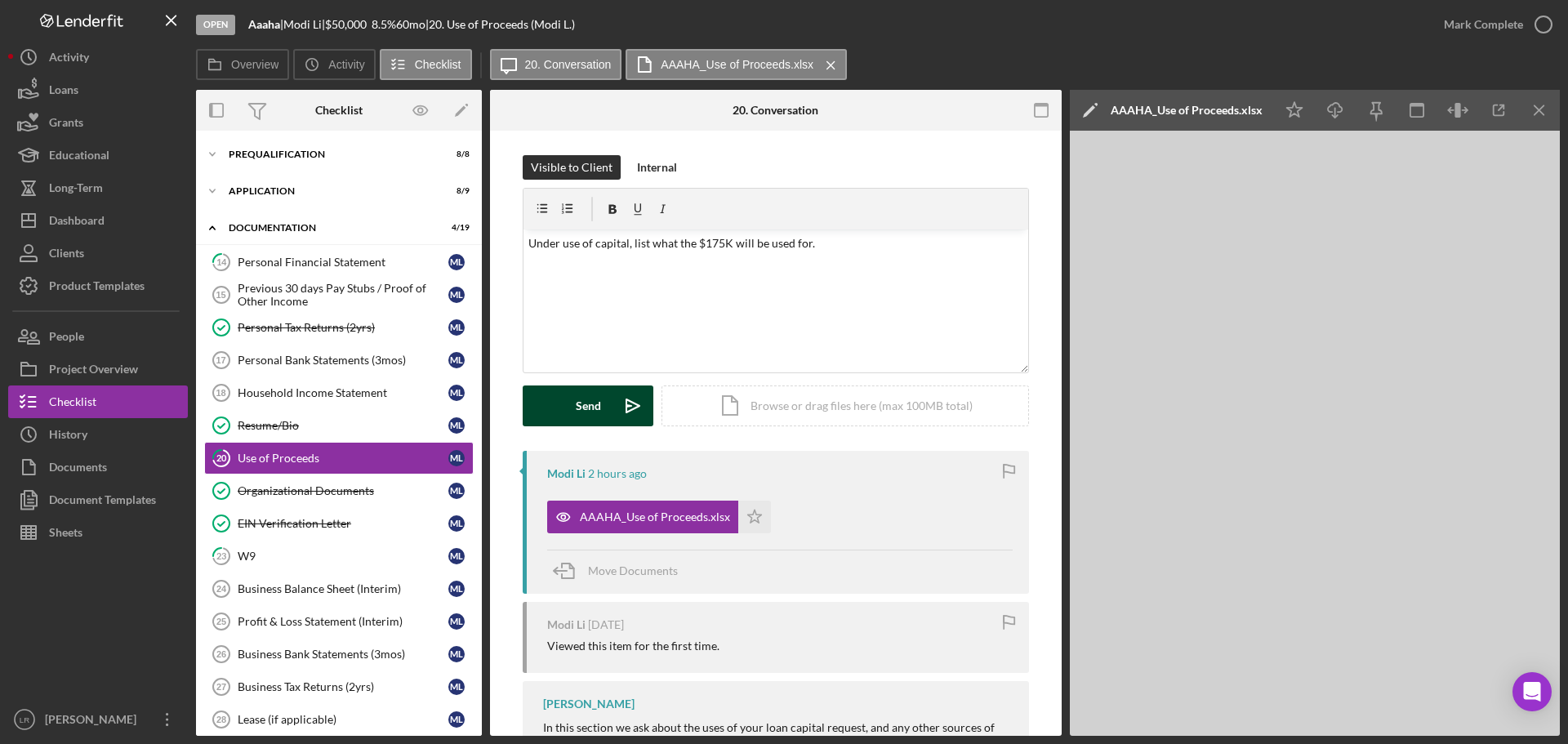
click at [579, 410] on div "Send" at bounding box center [589, 406] width 26 height 41
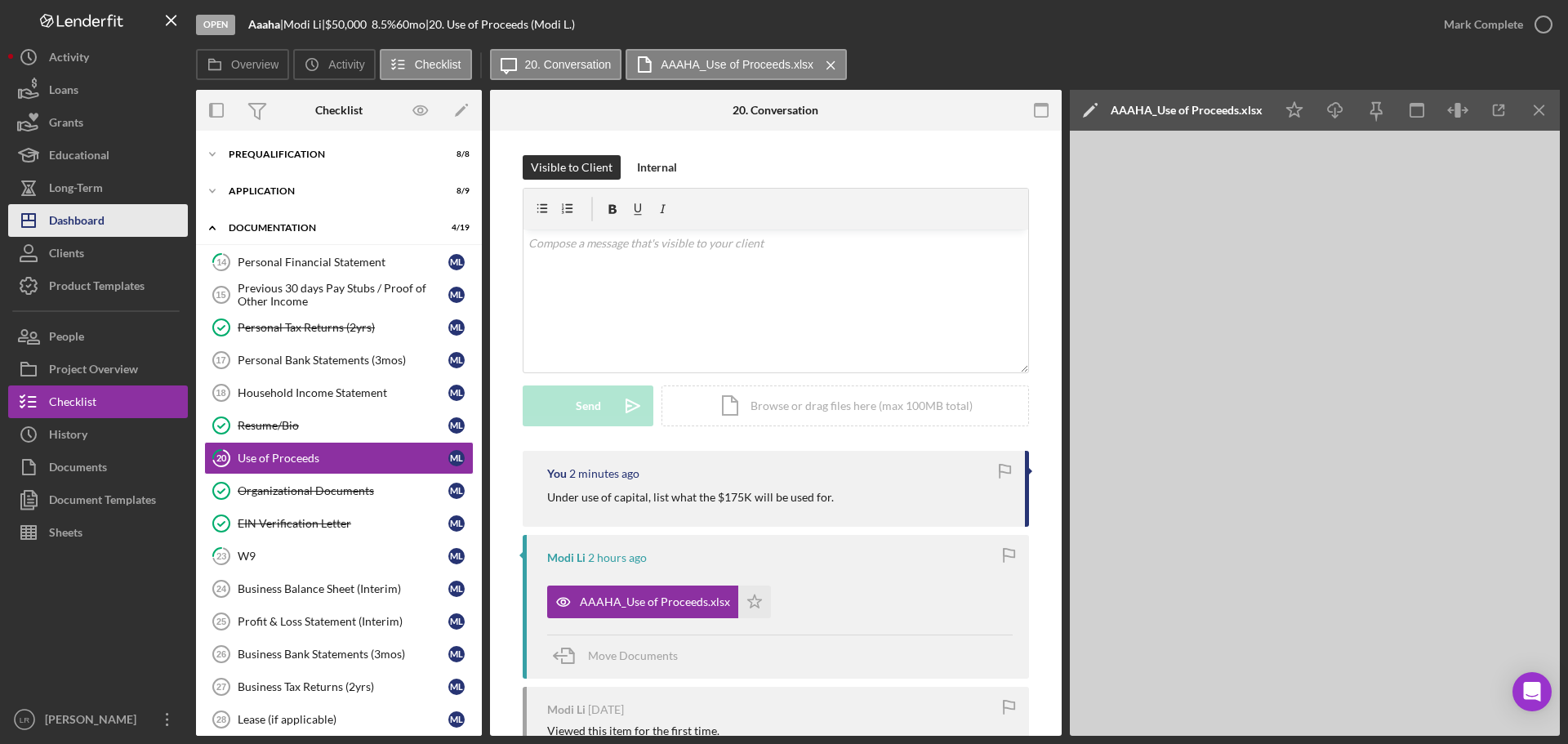
click at [101, 222] on div "Dashboard" at bounding box center [77, 222] width 55 height 37
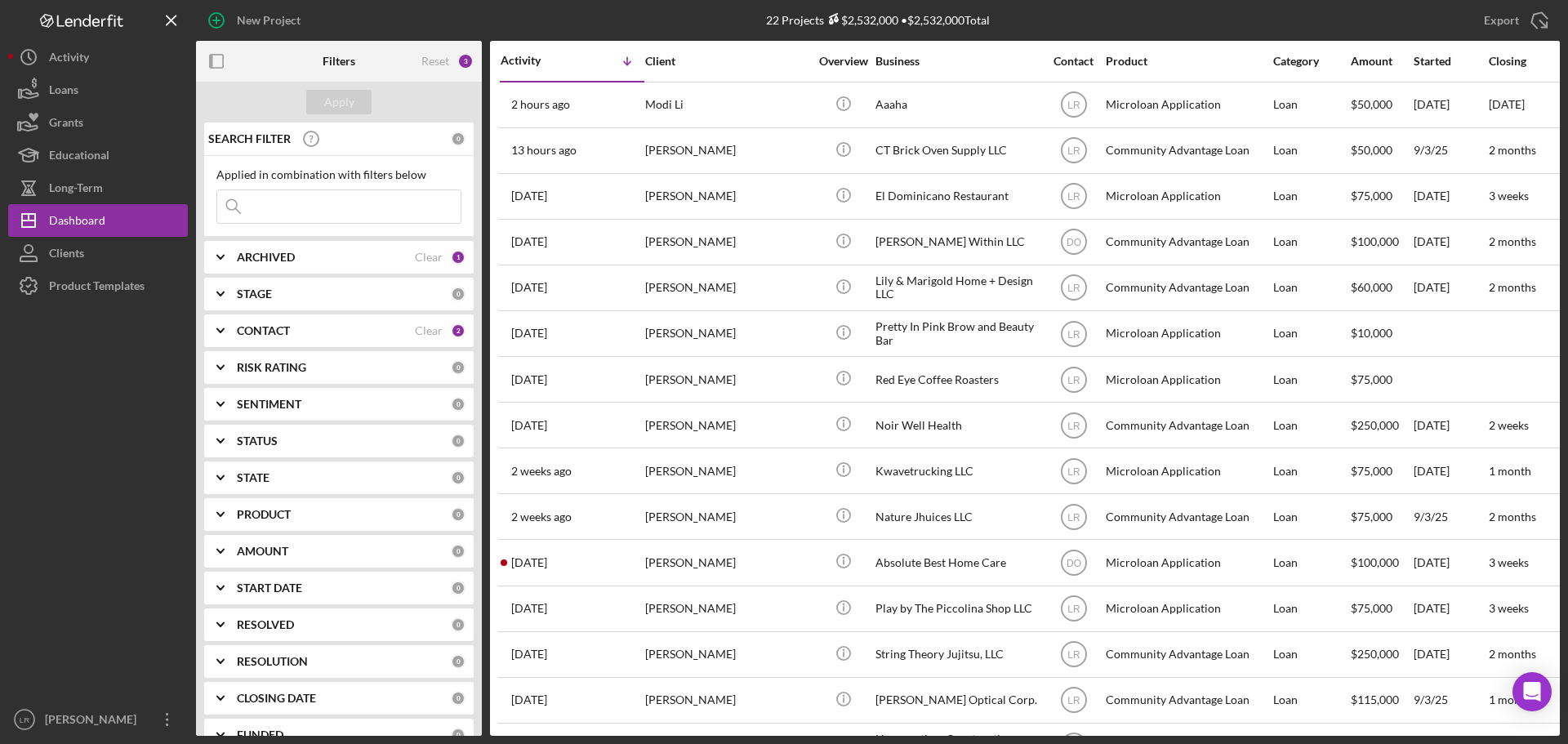
click at [307, 256] on div "ARCHIVED" at bounding box center [326, 257] width 178 height 13
click at [266, 357] on label "Archived" at bounding box center [352, 350] width 219 height 16
click at [233, 357] on input "Archived" at bounding box center [225, 350] width 16 height 16
checkbox input "true"
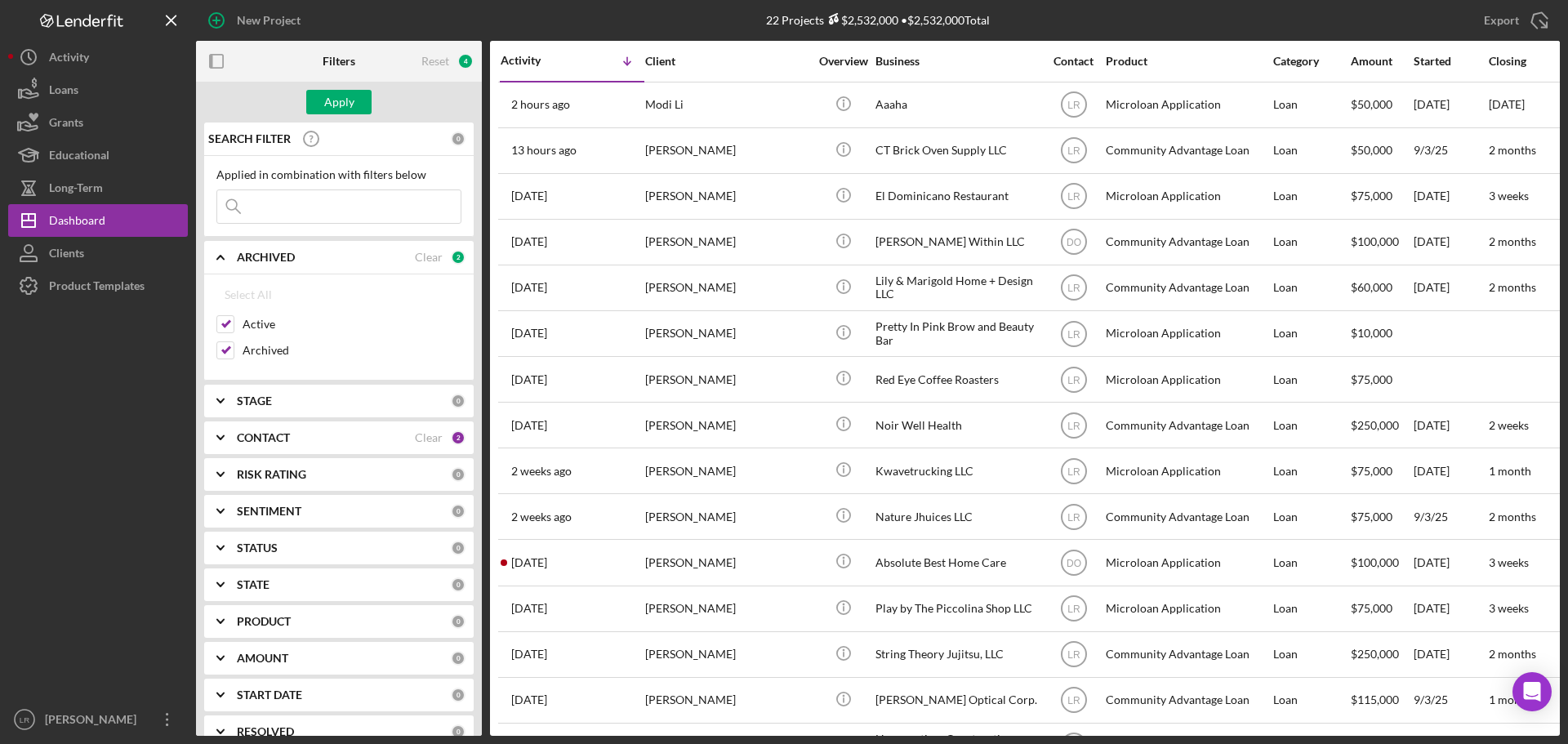
click at [318, 205] on input at bounding box center [339, 206] width 244 height 32
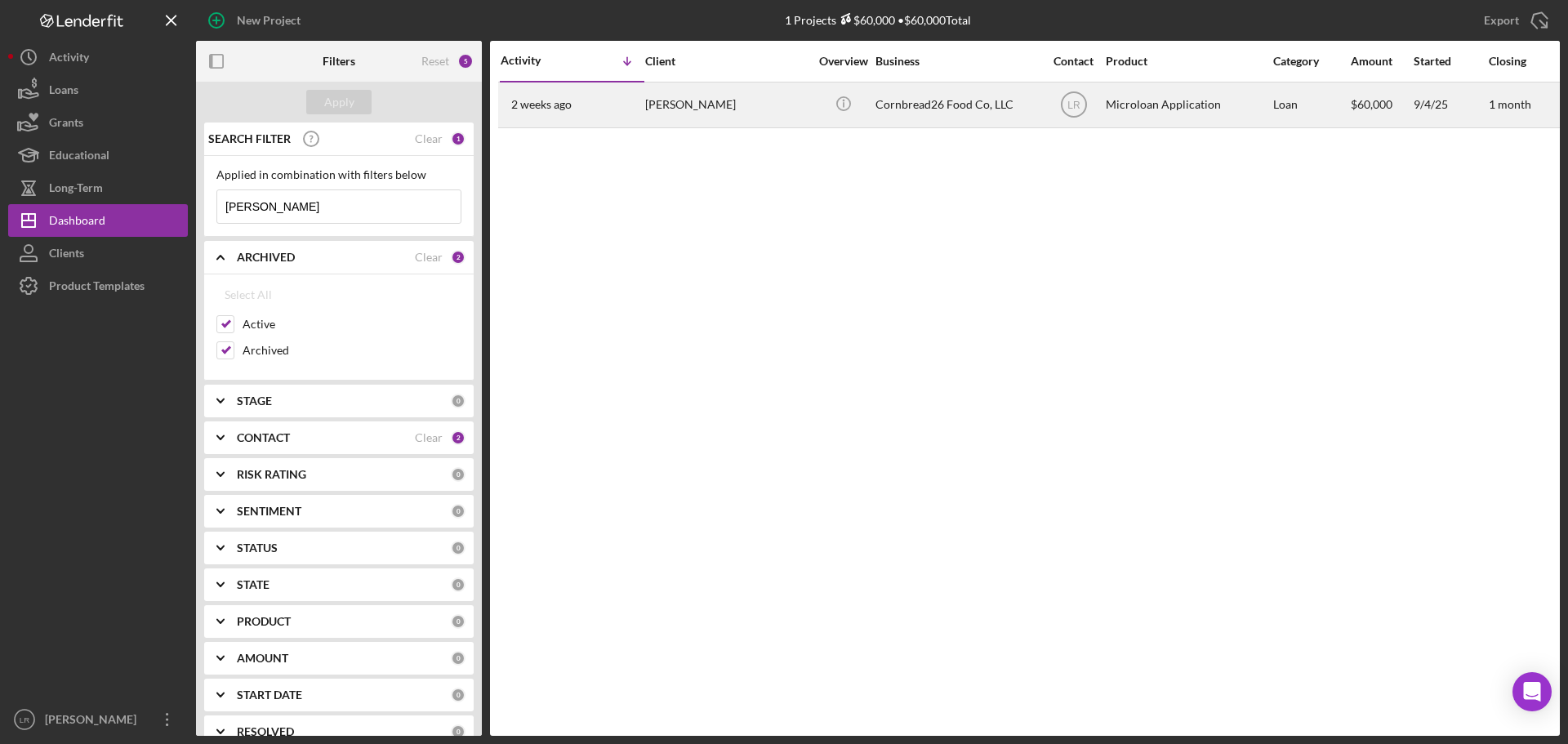
type input "[PERSON_NAME]"
click at [982, 107] on div "Cornbread26 Food Co, LLC" at bounding box center [957, 105] width 164 height 43
